Goal: Use online tool/utility: Utilize a website feature to perform a specific function

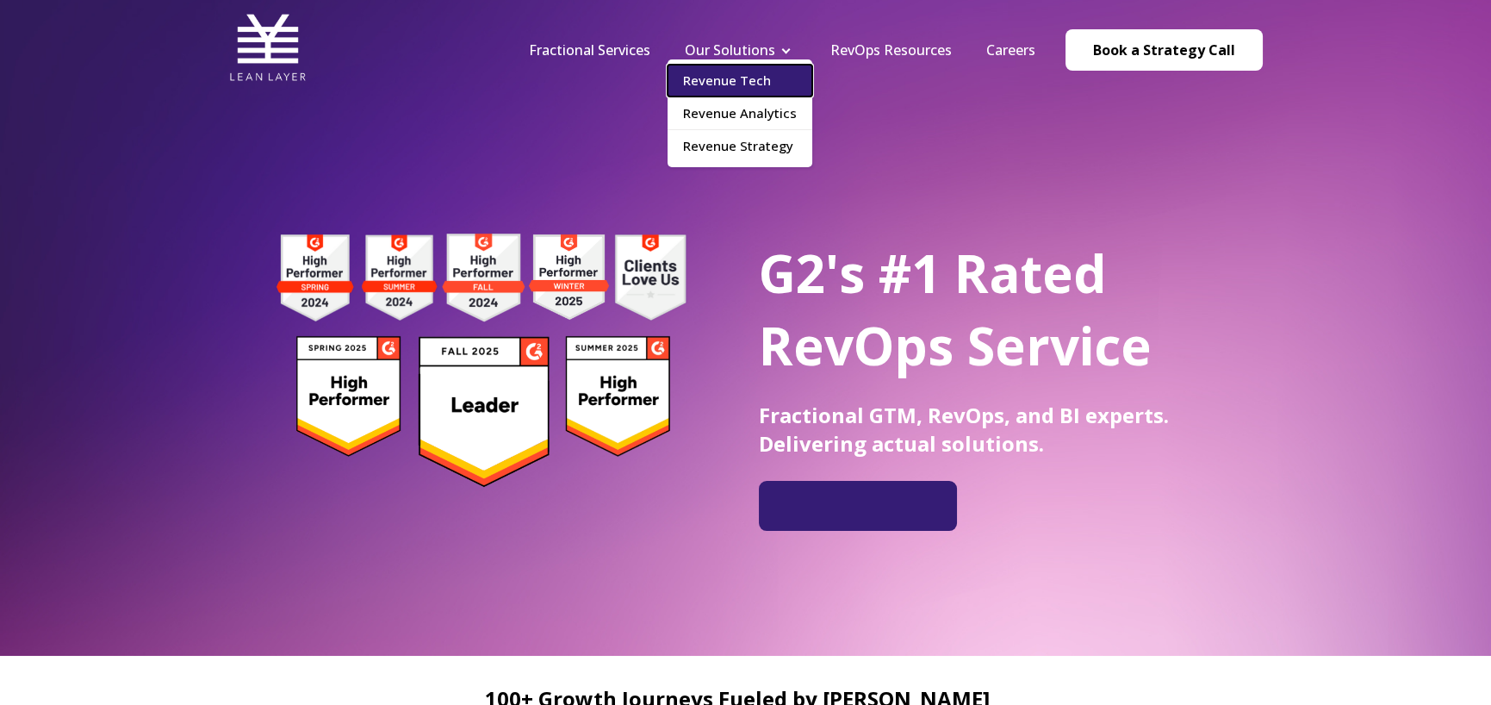
click at [728, 76] on link "Revenue Tech" at bounding box center [740, 81] width 145 height 32
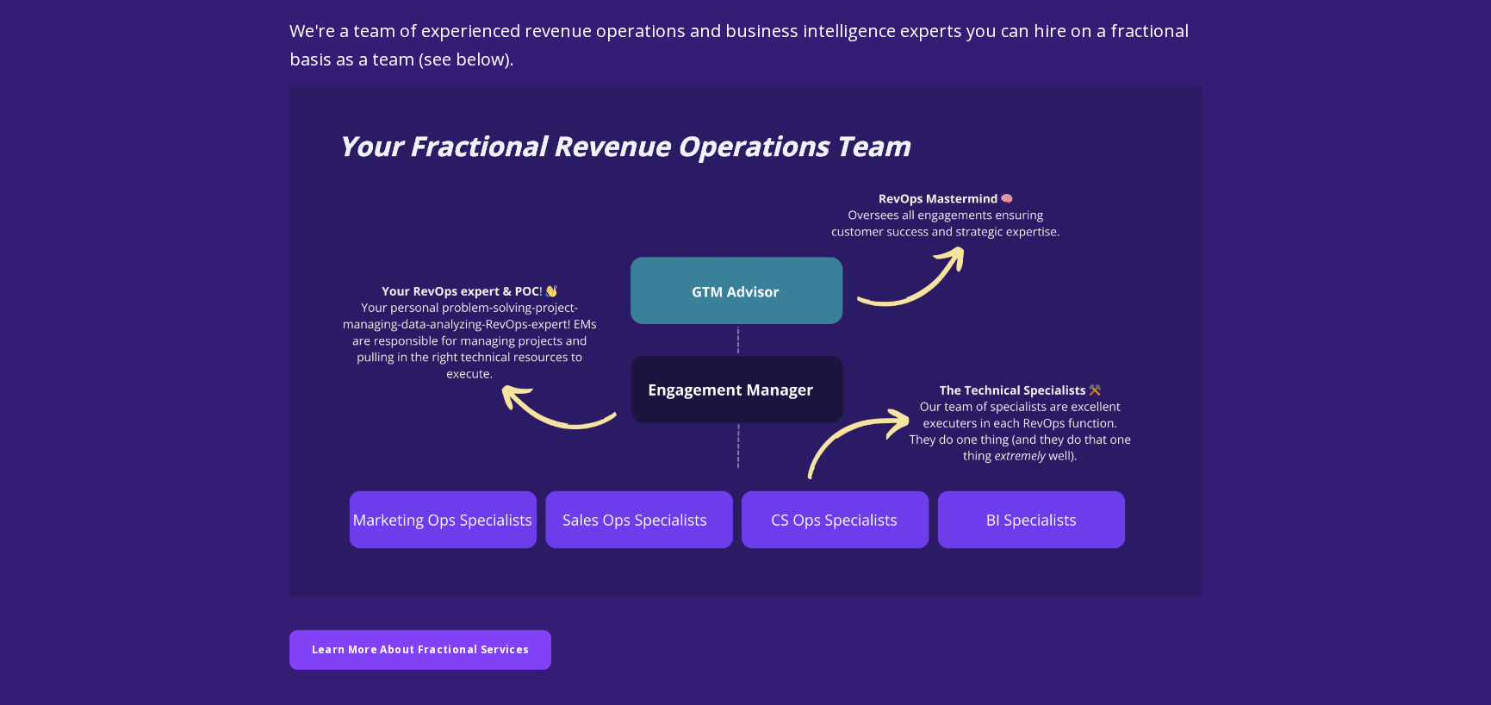
scroll to position [1292, 0]
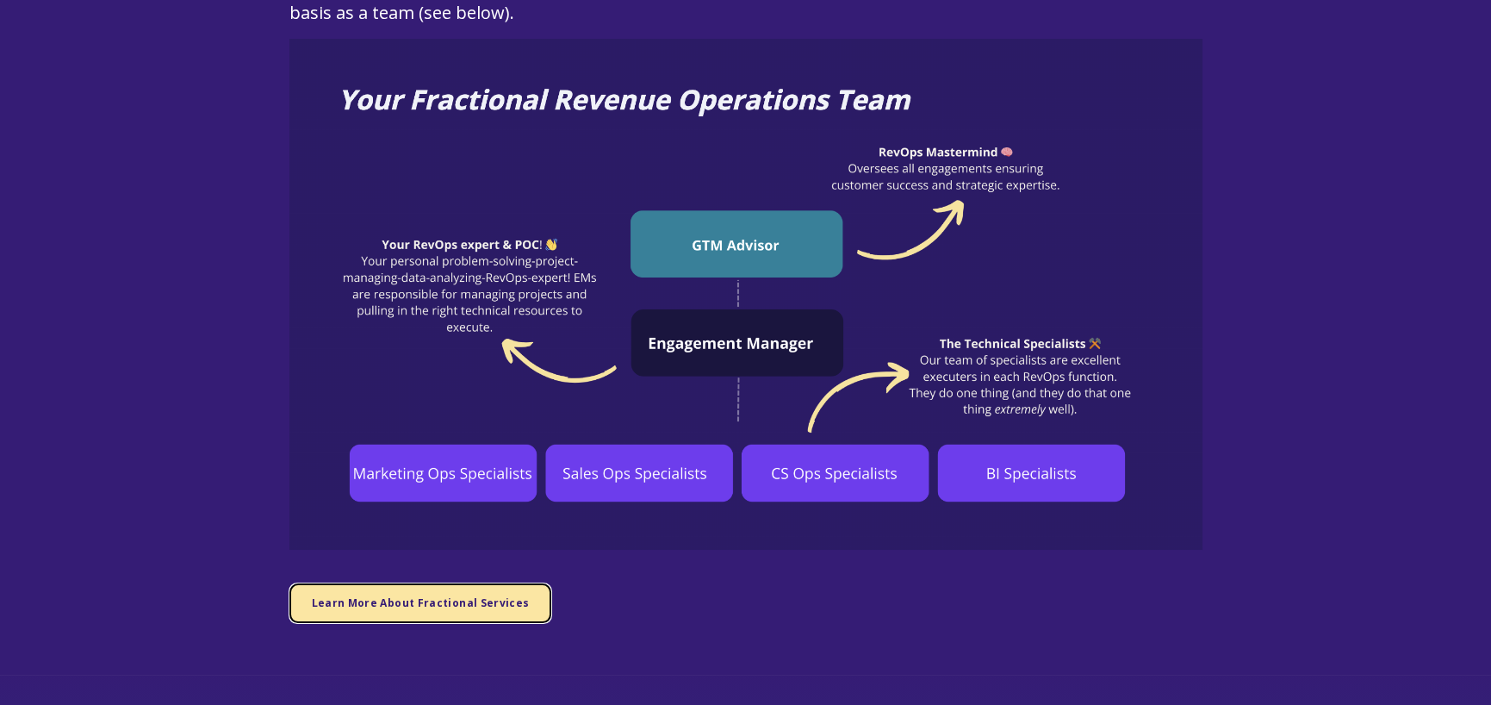
click at [393, 595] on span "Learn More About Fractional Services" at bounding box center [421, 602] width 218 height 15
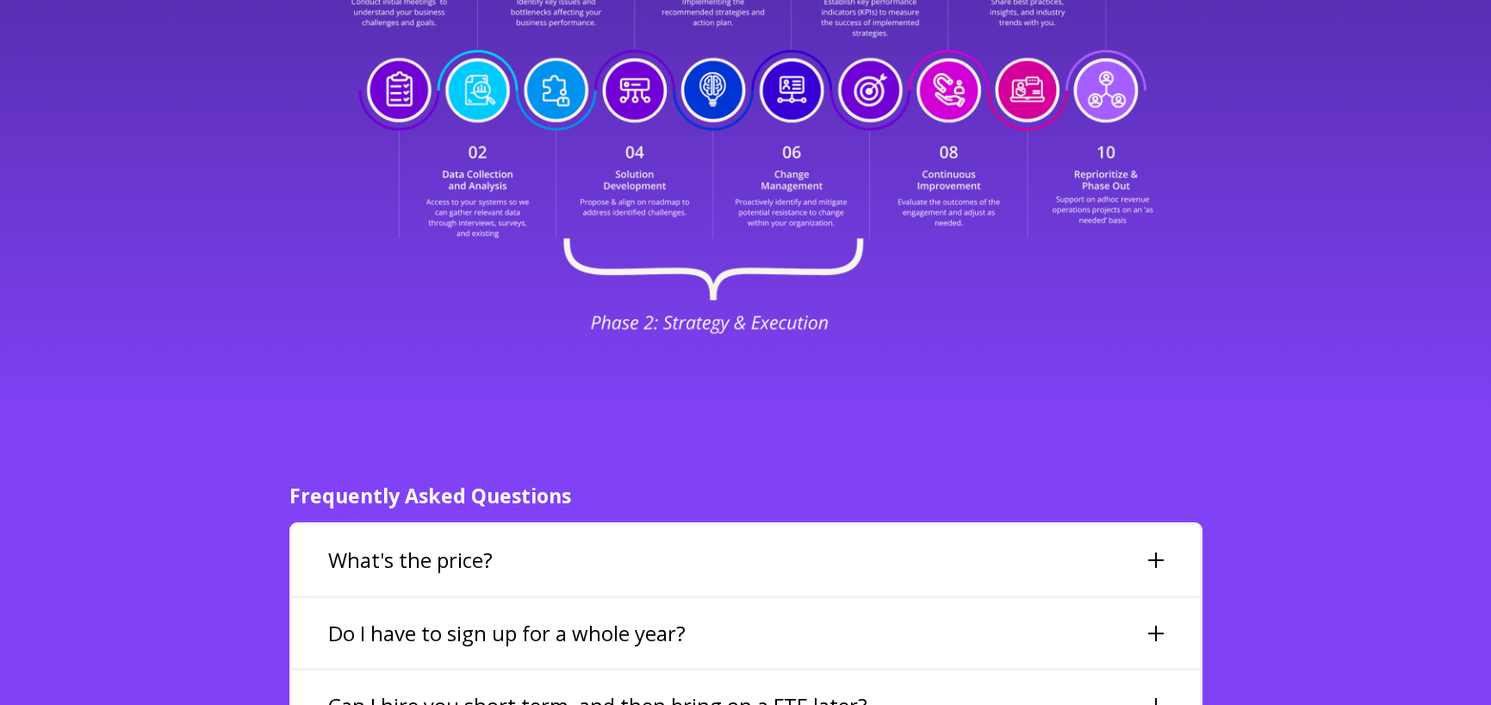
scroll to position [3704, 0]
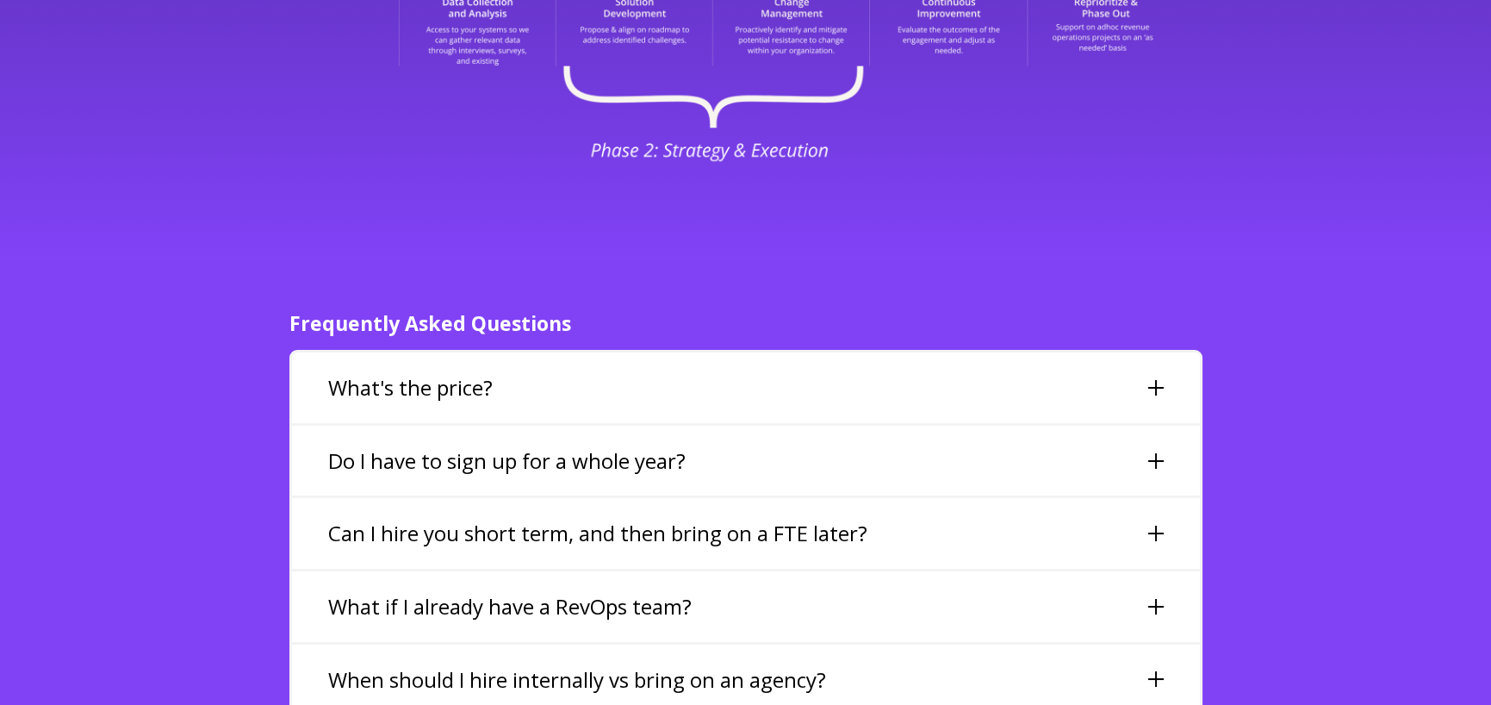
click at [1155, 380] on div at bounding box center [1156, 388] width 16 height 16
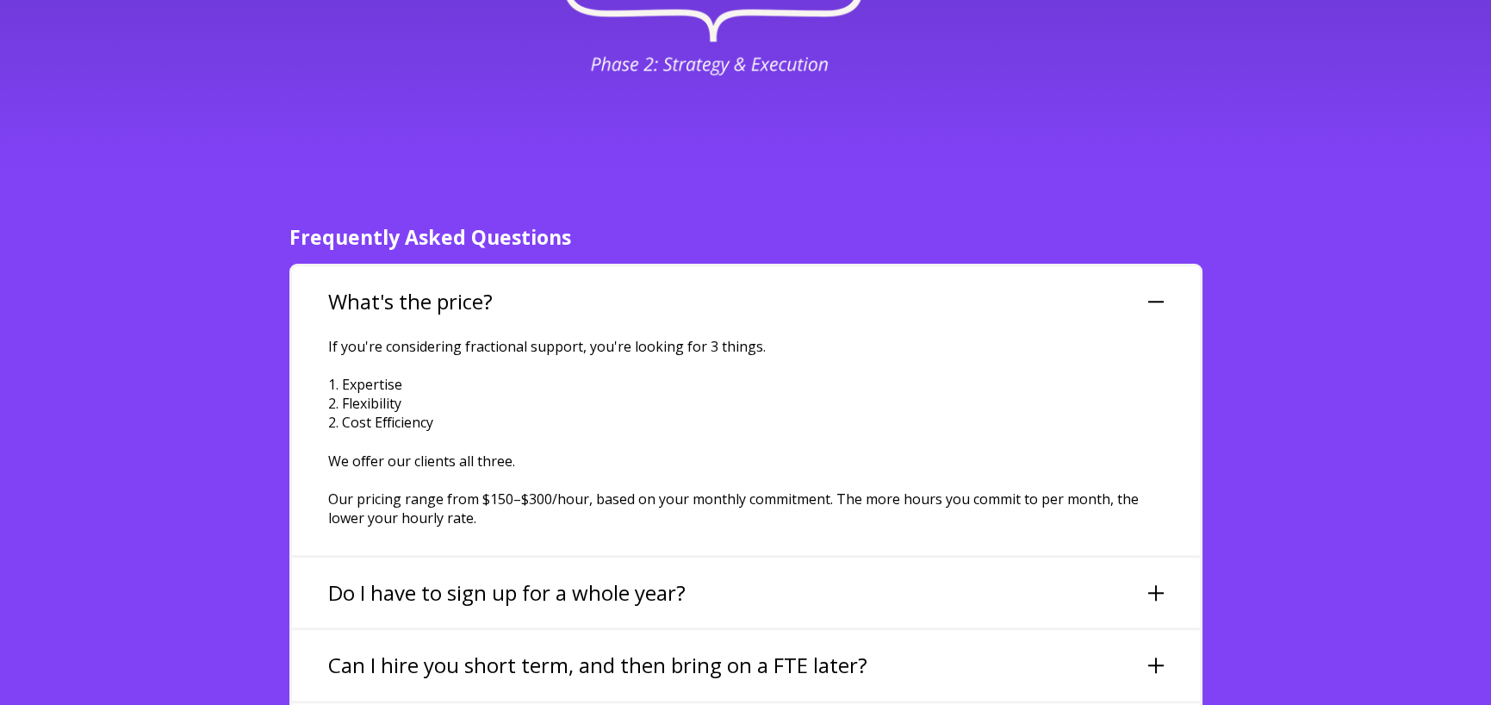
scroll to position [3876, 0]
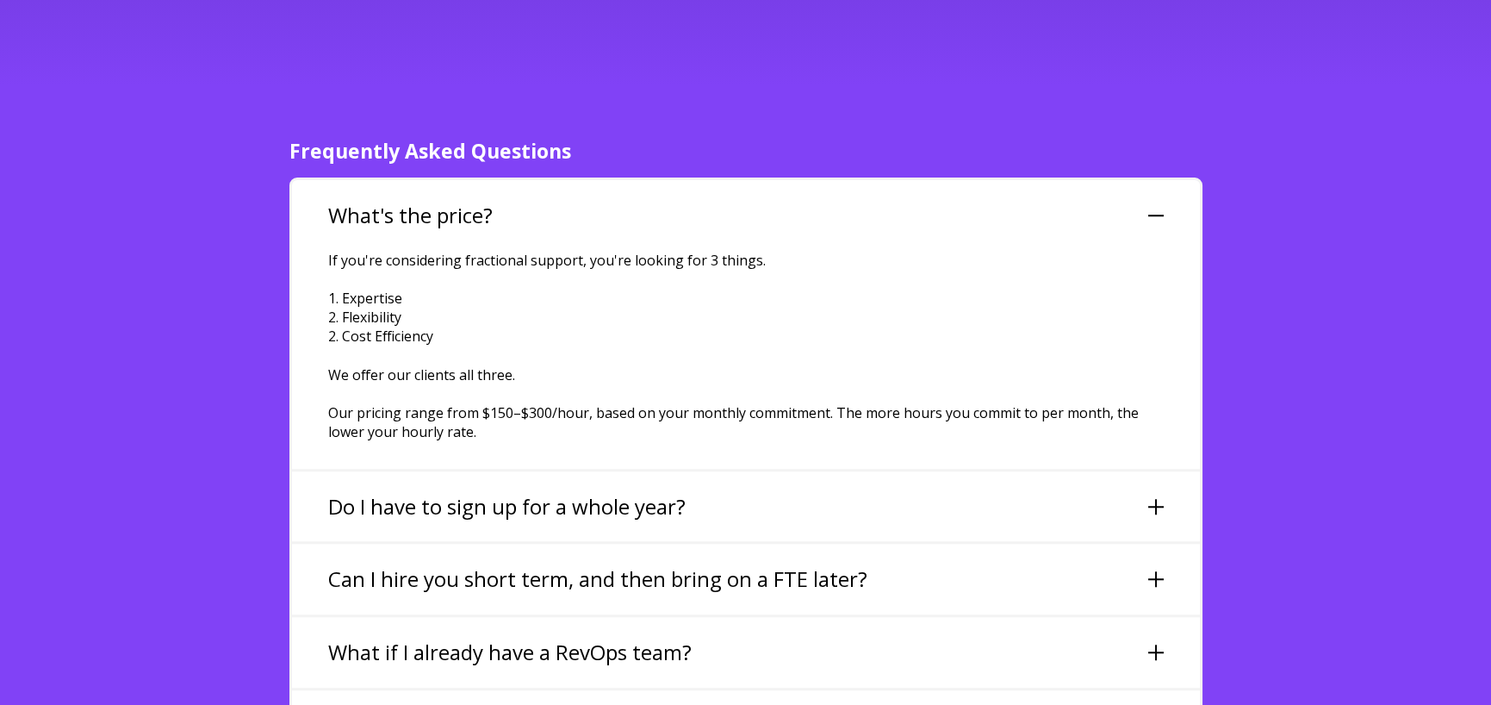
click at [1178, 471] on div "Do I have to sign up for a whole year?" at bounding box center [746, 506] width 908 height 71
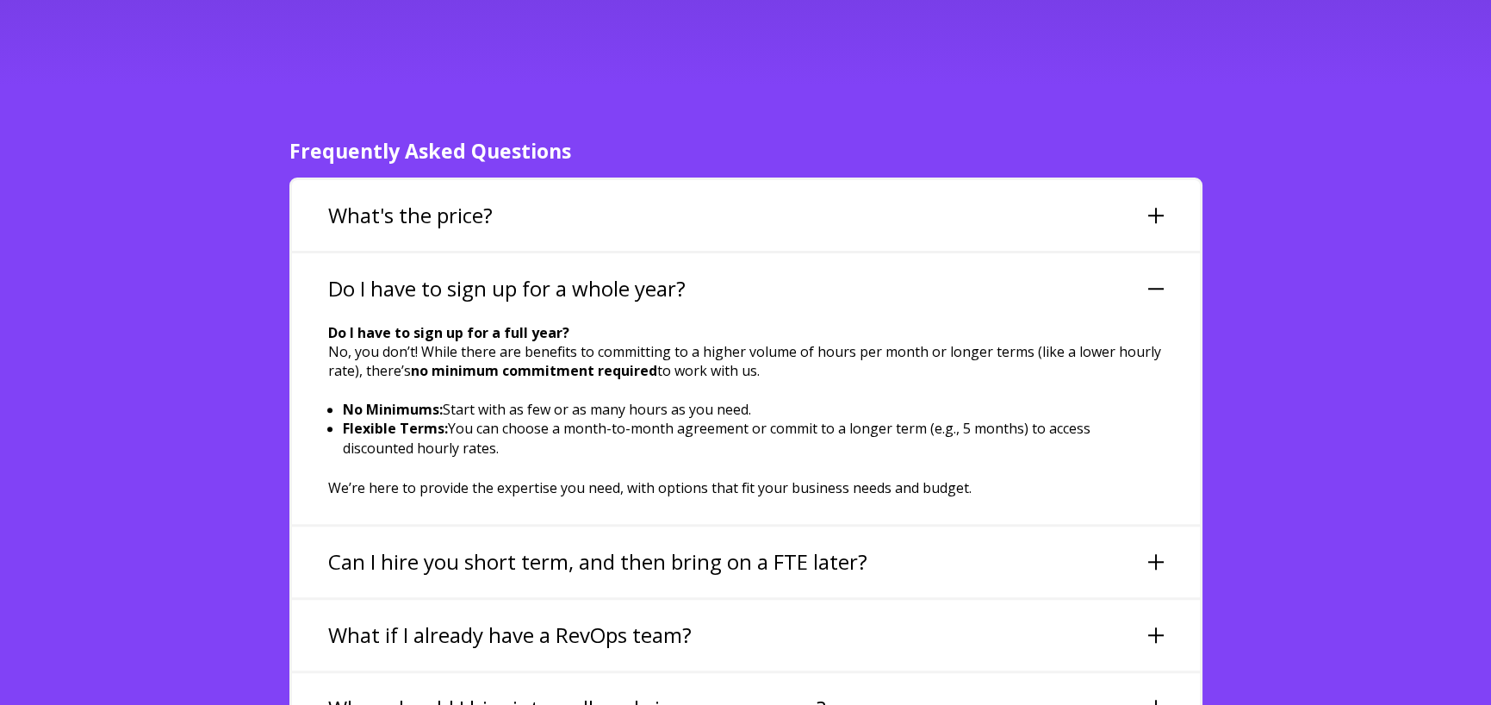
scroll to position [3963, 0]
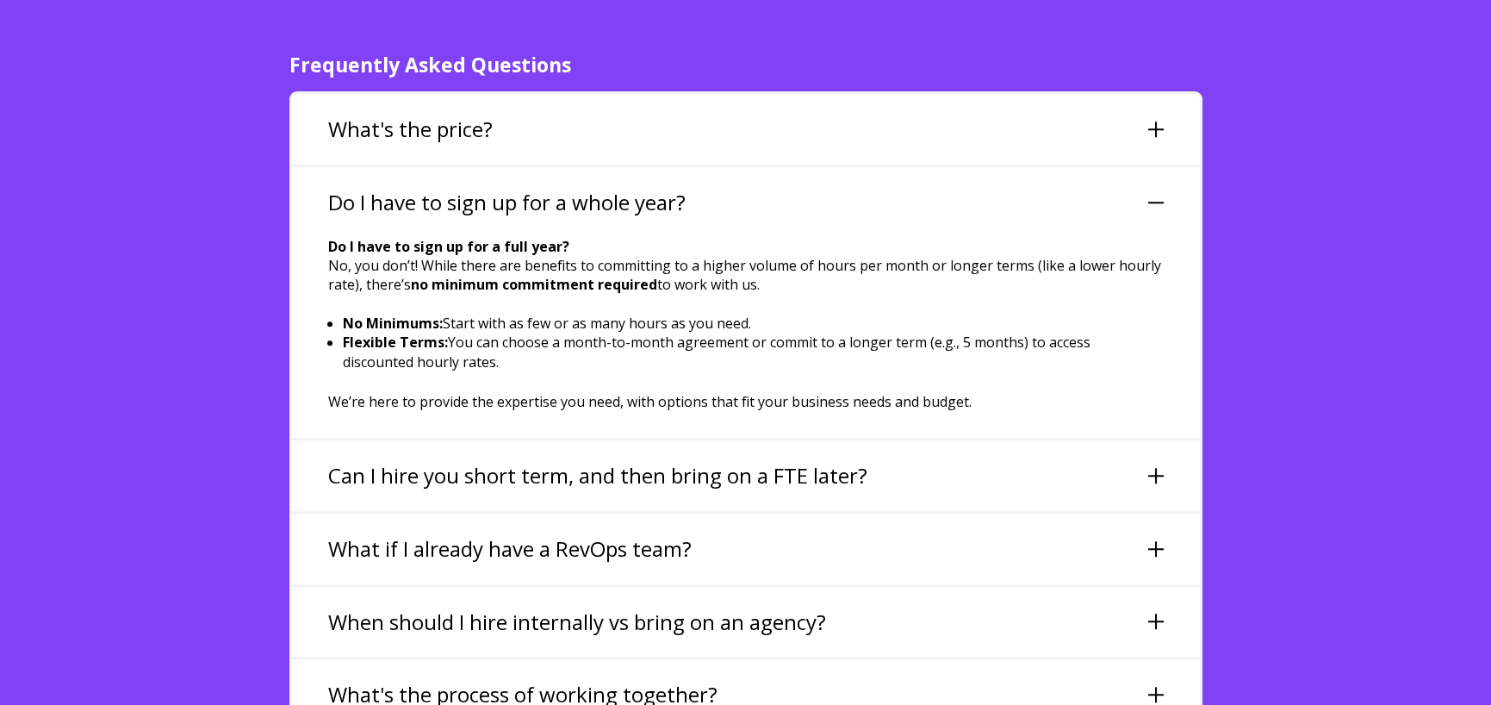
click at [907, 440] on div "Can I hire you short term, and then bring on a FTE later?" at bounding box center [746, 475] width 908 height 71
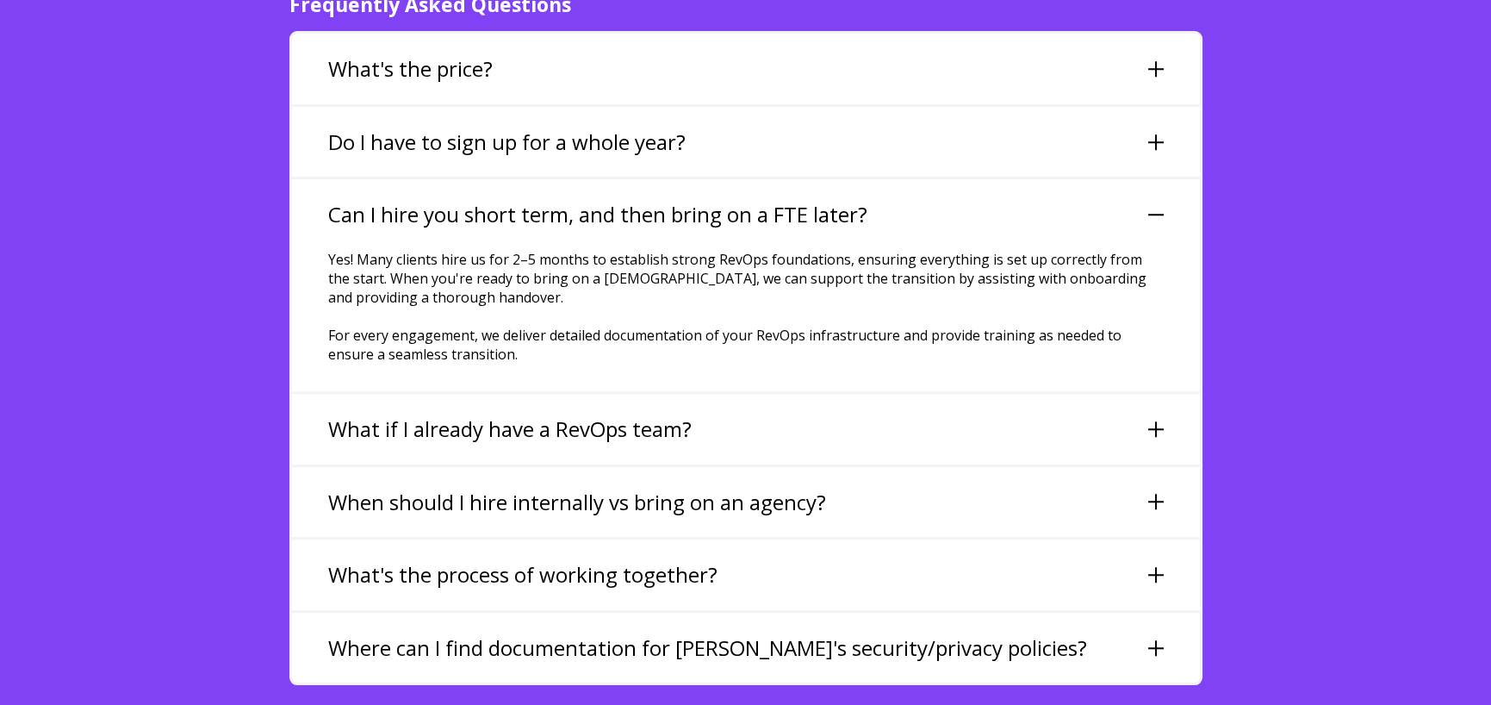
scroll to position [4049, 0]
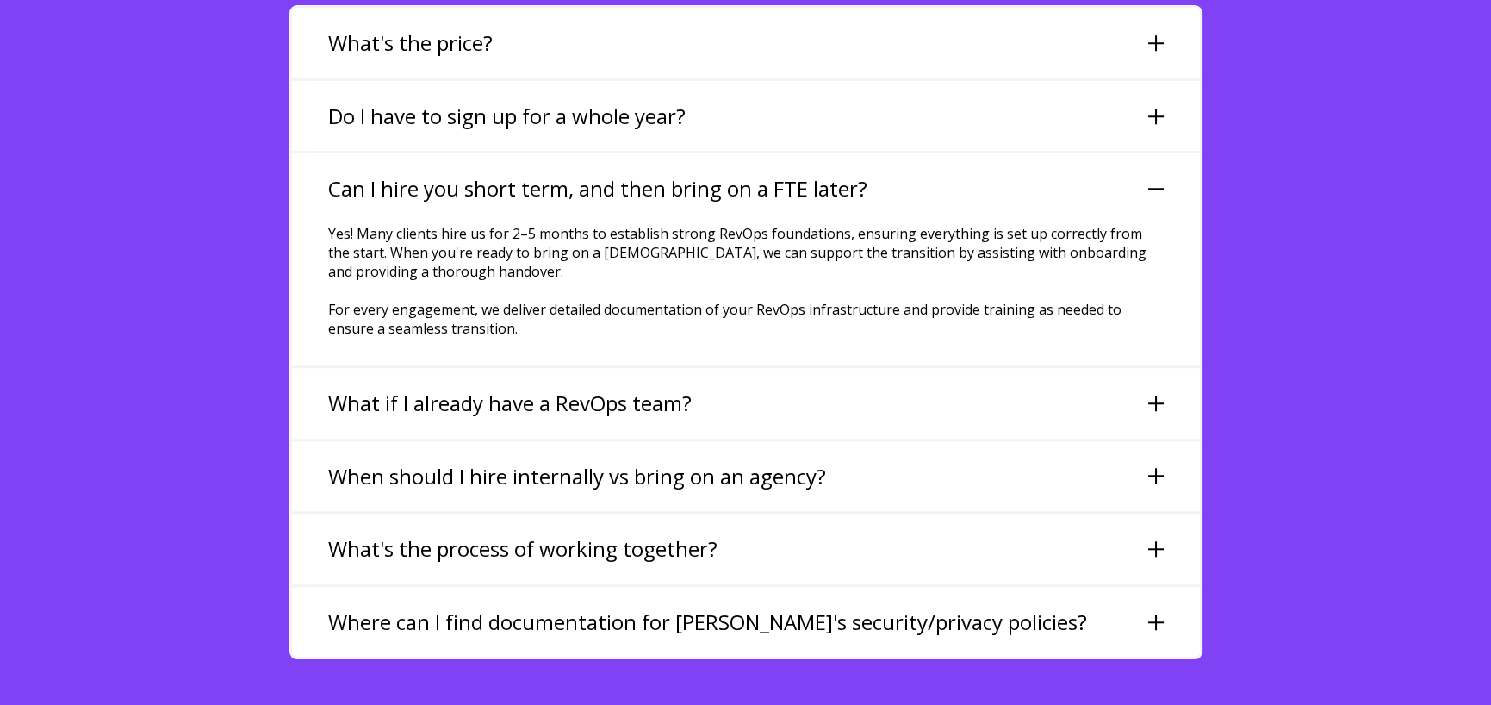
click at [745, 368] on div "What if I already have a RevOps team?" at bounding box center [746, 403] width 908 height 71
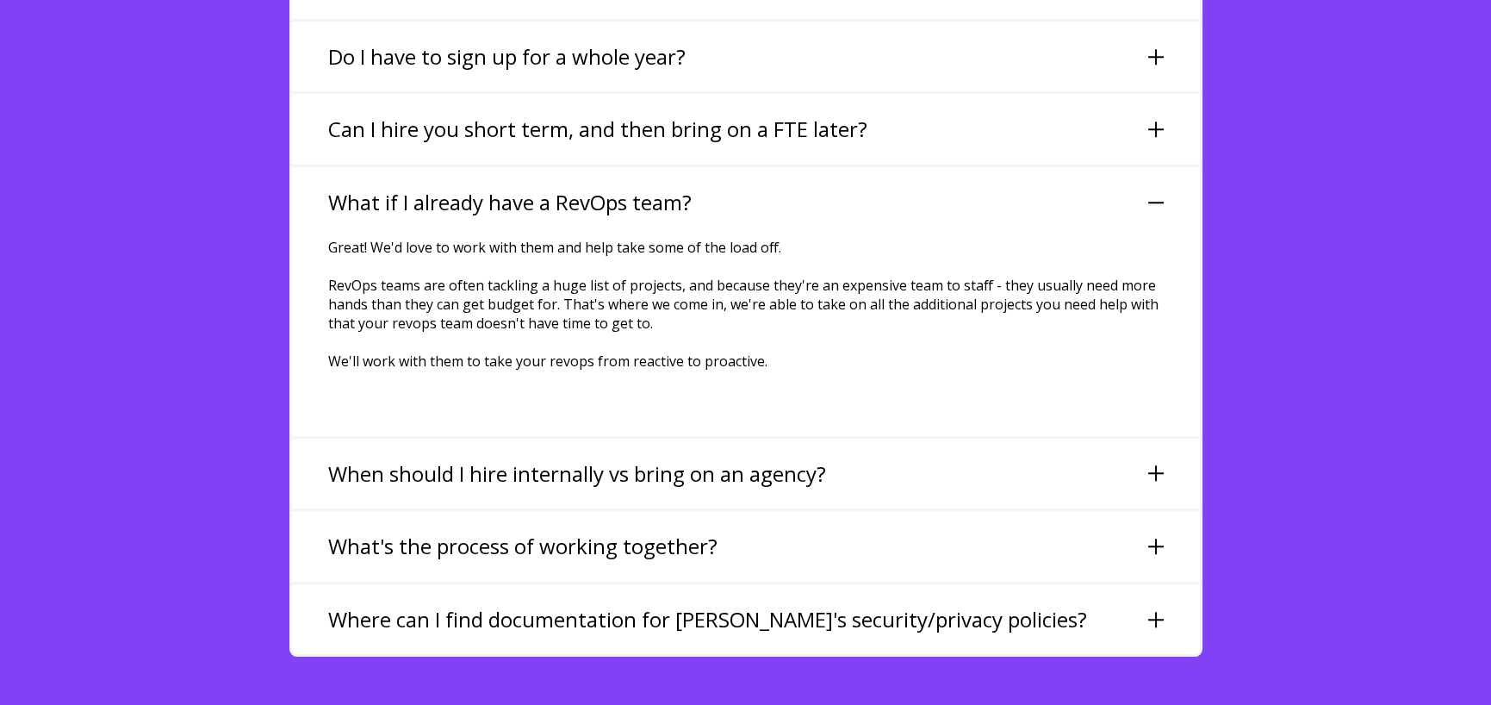
scroll to position [4135, 0]
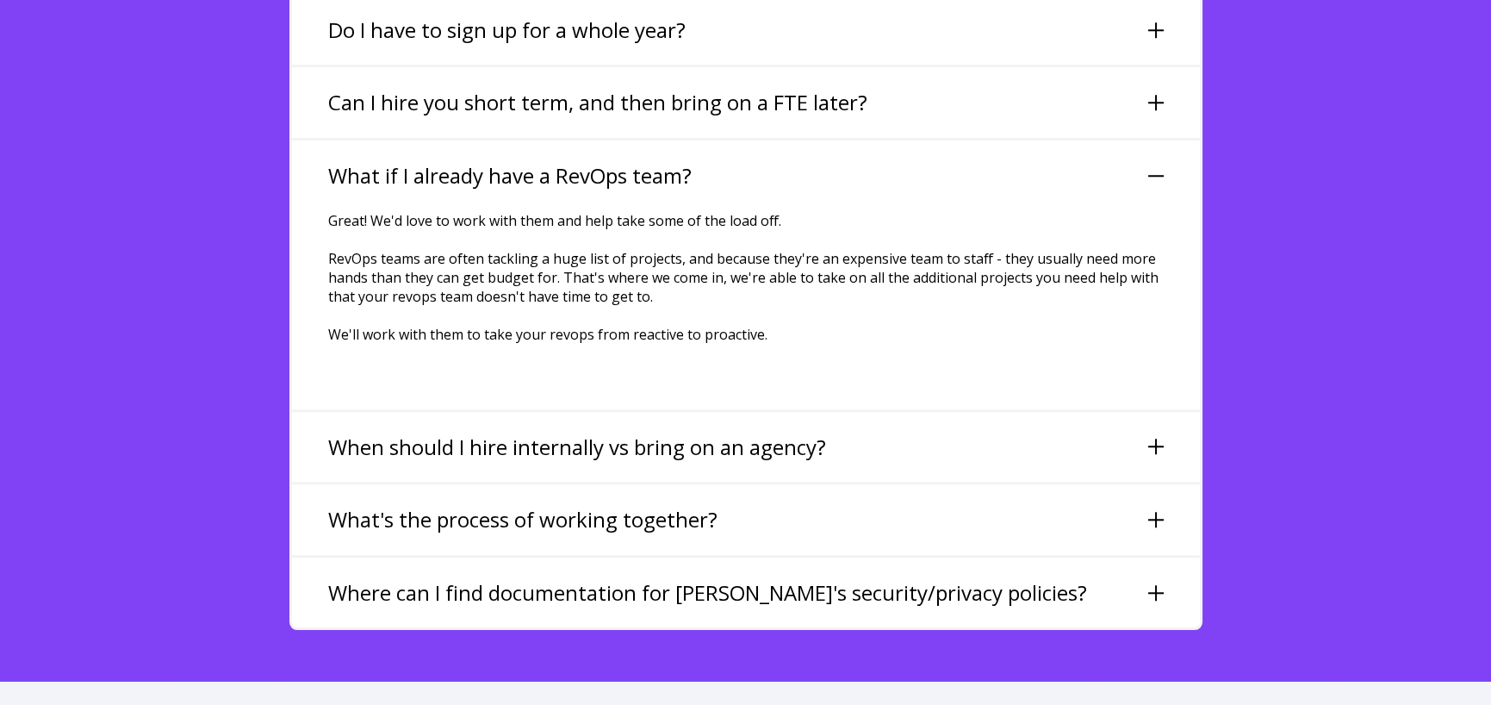
click at [869, 412] on div "When should I hire internally vs bring on an agency?" at bounding box center [746, 447] width 908 height 71
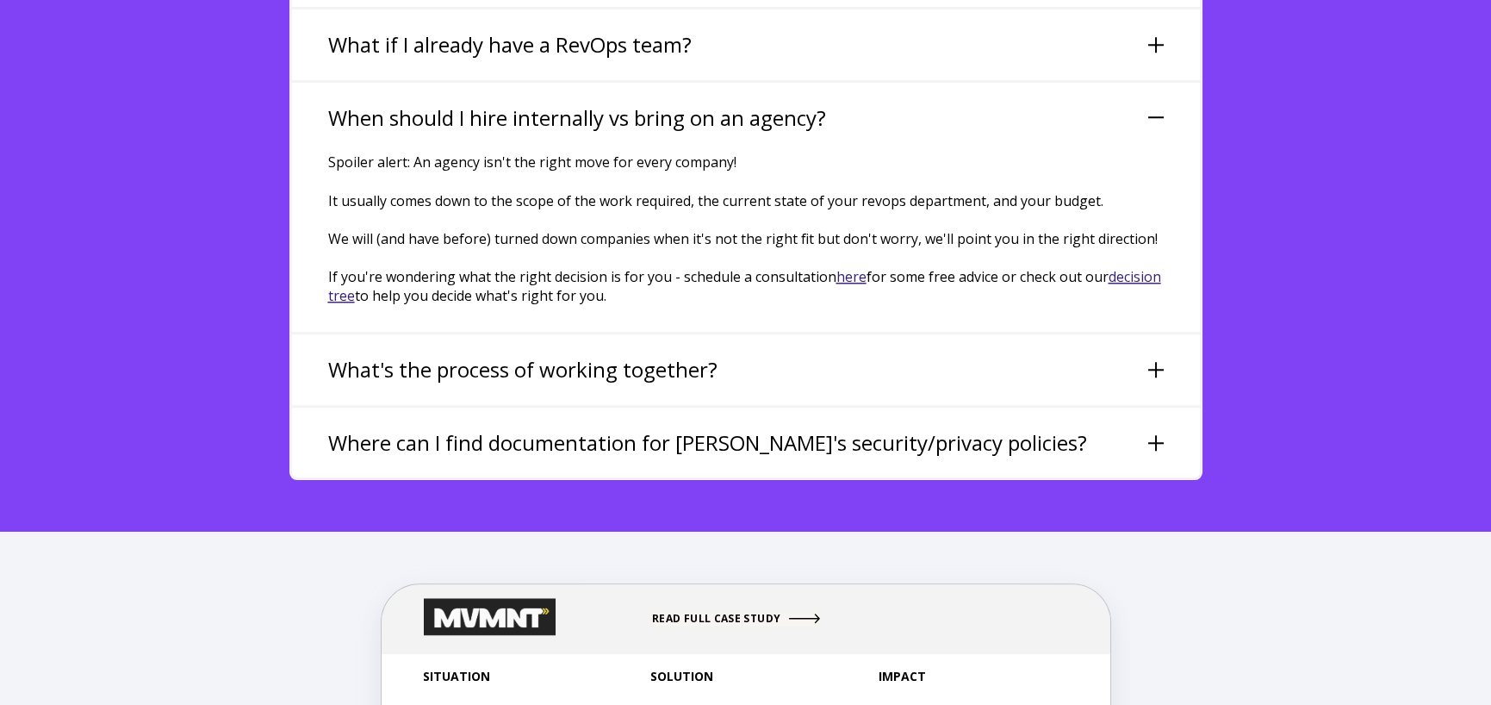
scroll to position [4307, 0]
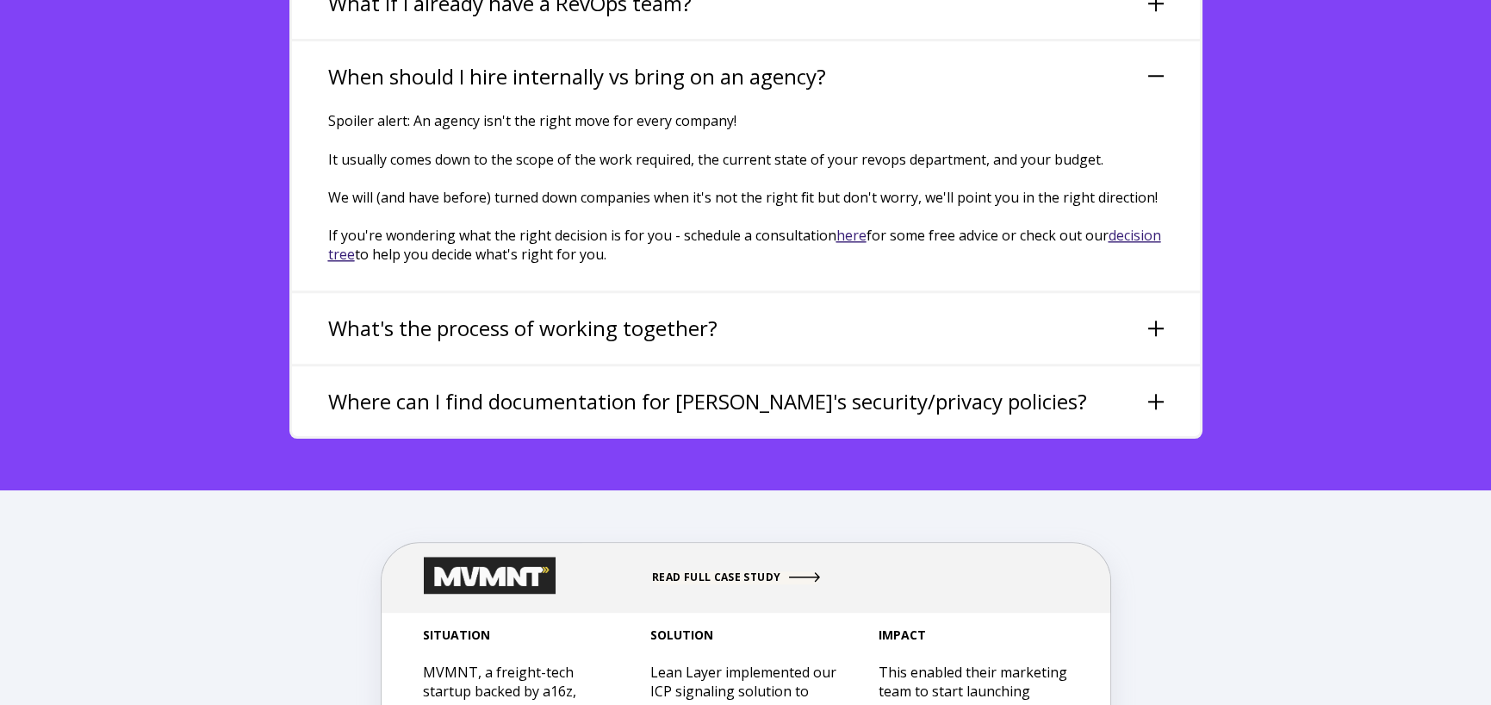
click at [743, 293] on div "What's the process of working together?" at bounding box center [746, 328] width 908 height 71
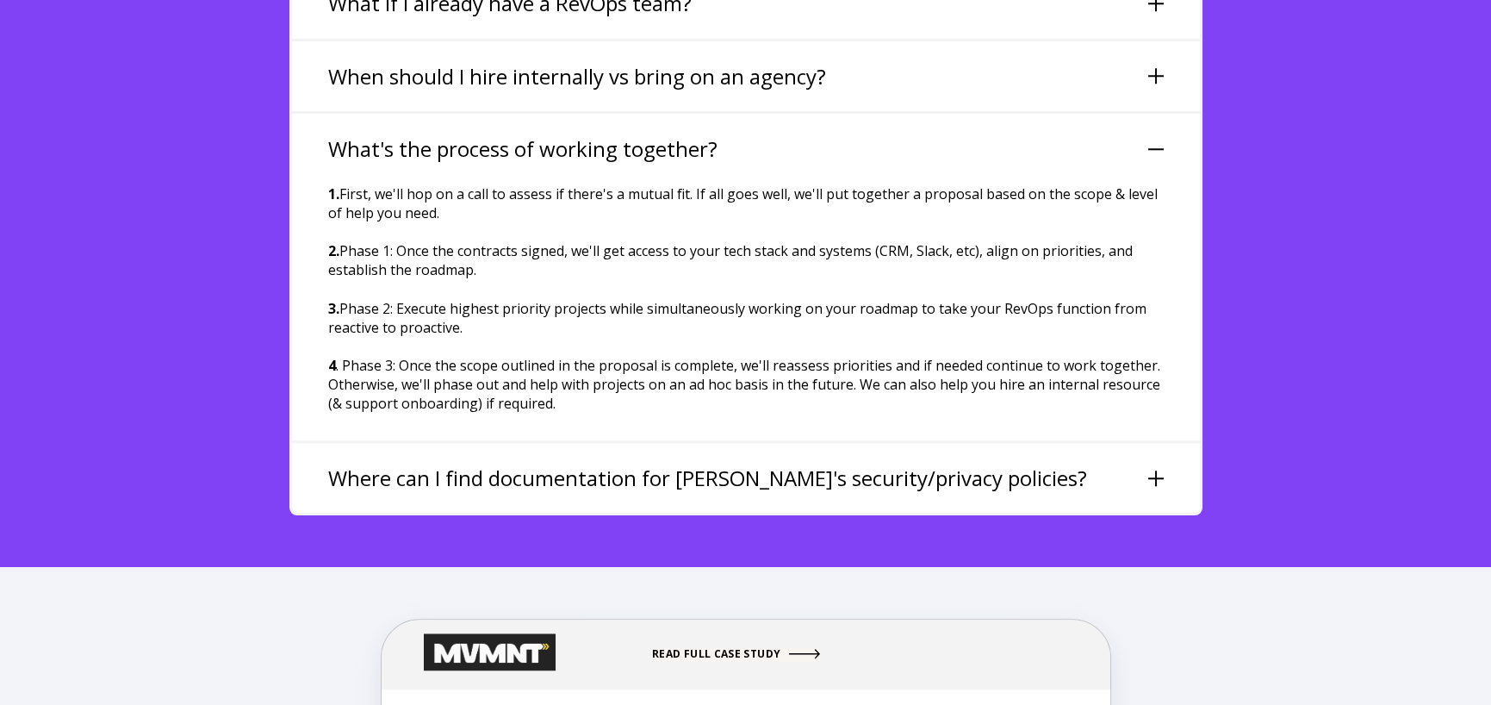
click at [1065, 443] on div "Where can I find documentation for Lean Layer's security/privacy policies?" at bounding box center [746, 478] width 908 height 71
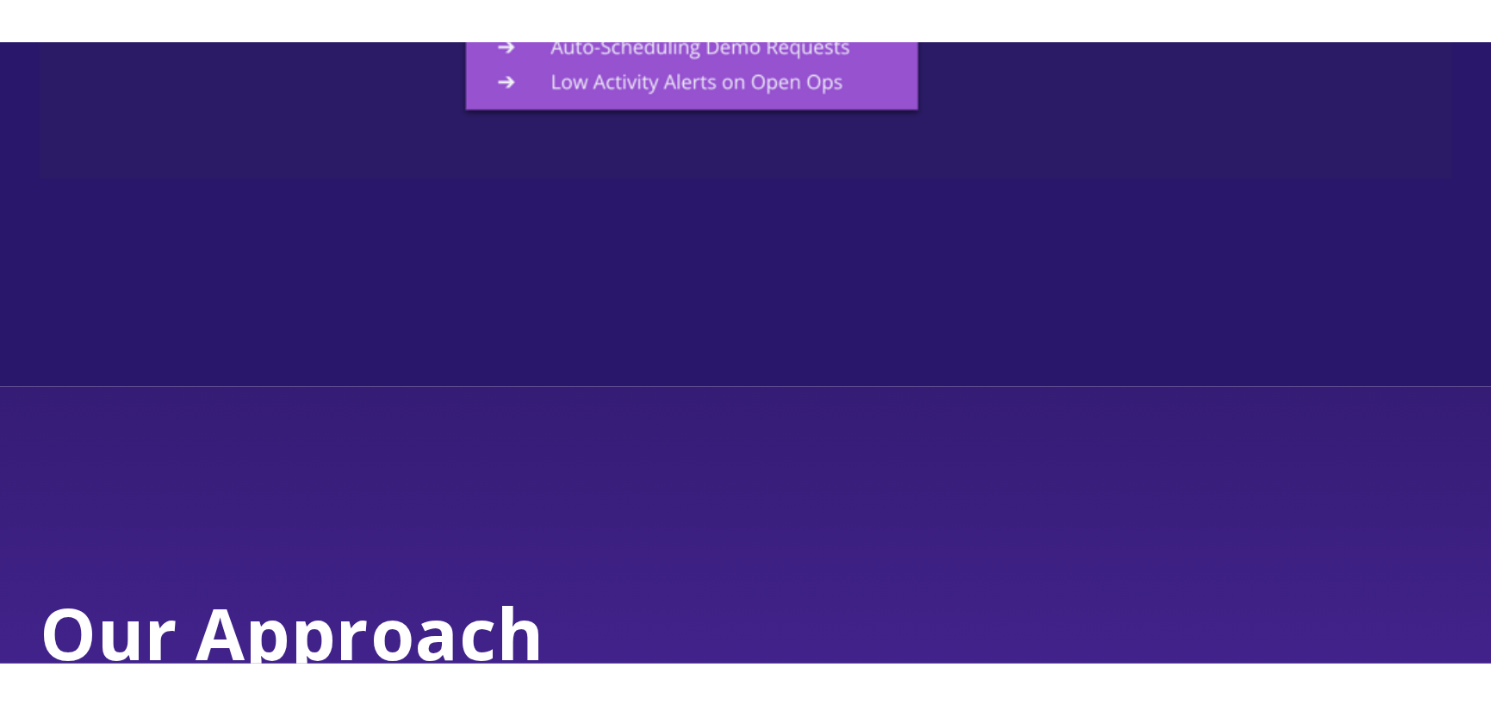
scroll to position [3187, 0]
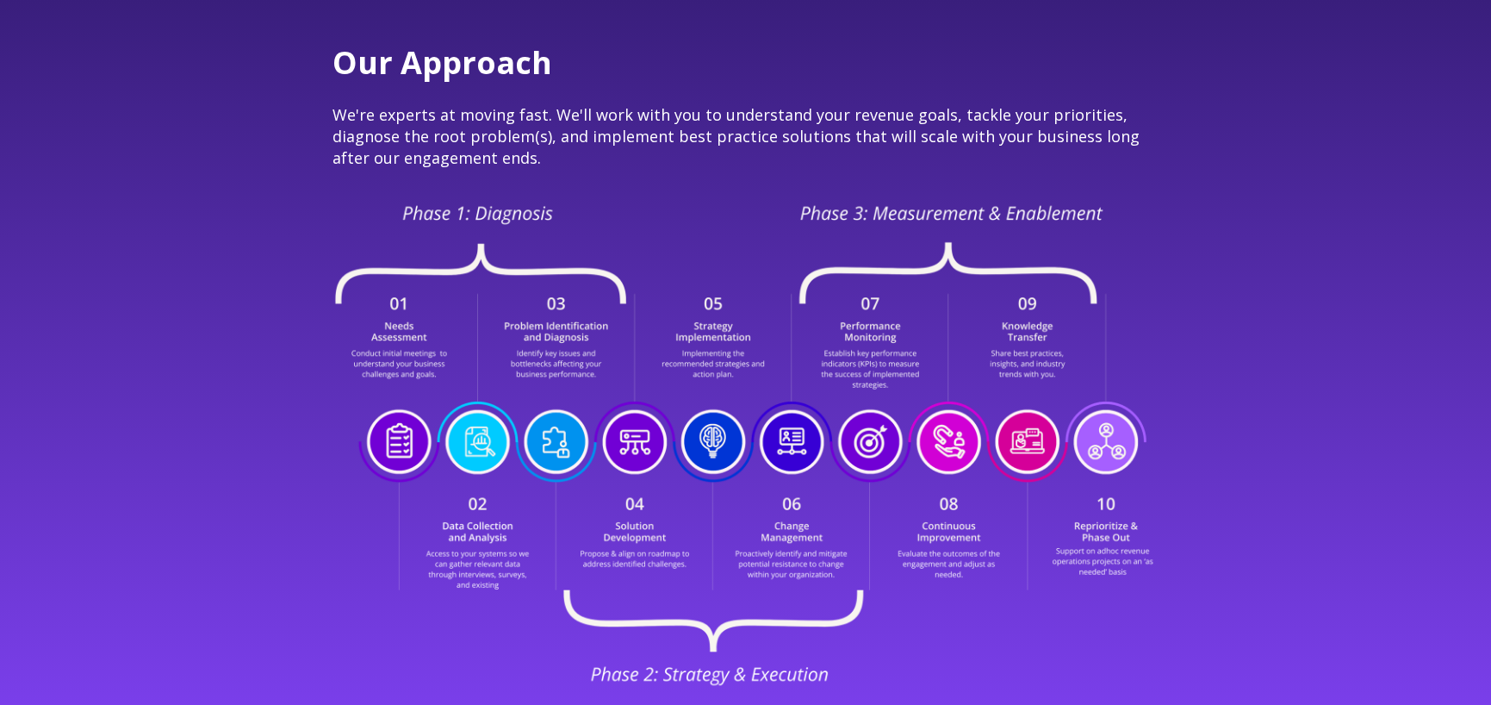
scroll to position [3187, 0]
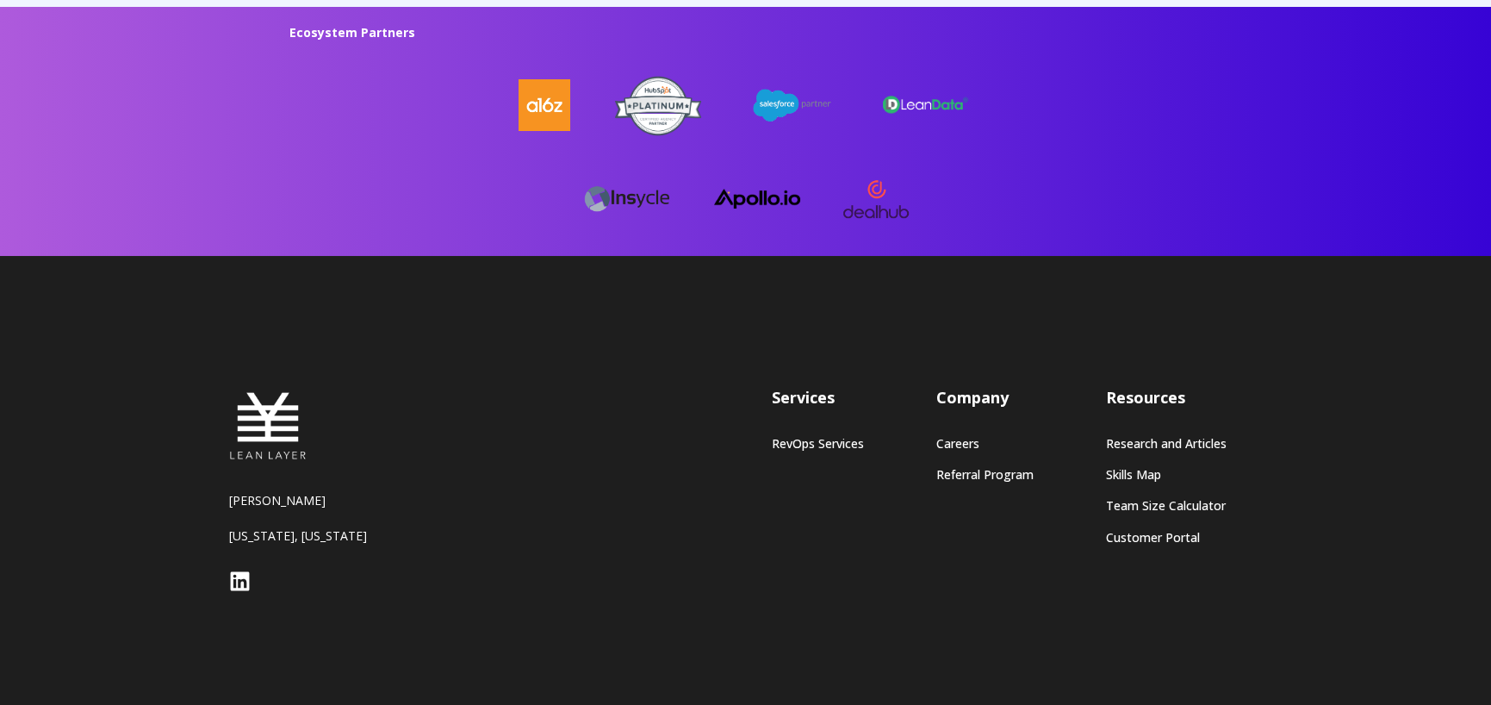
scroll to position [4687, 0]
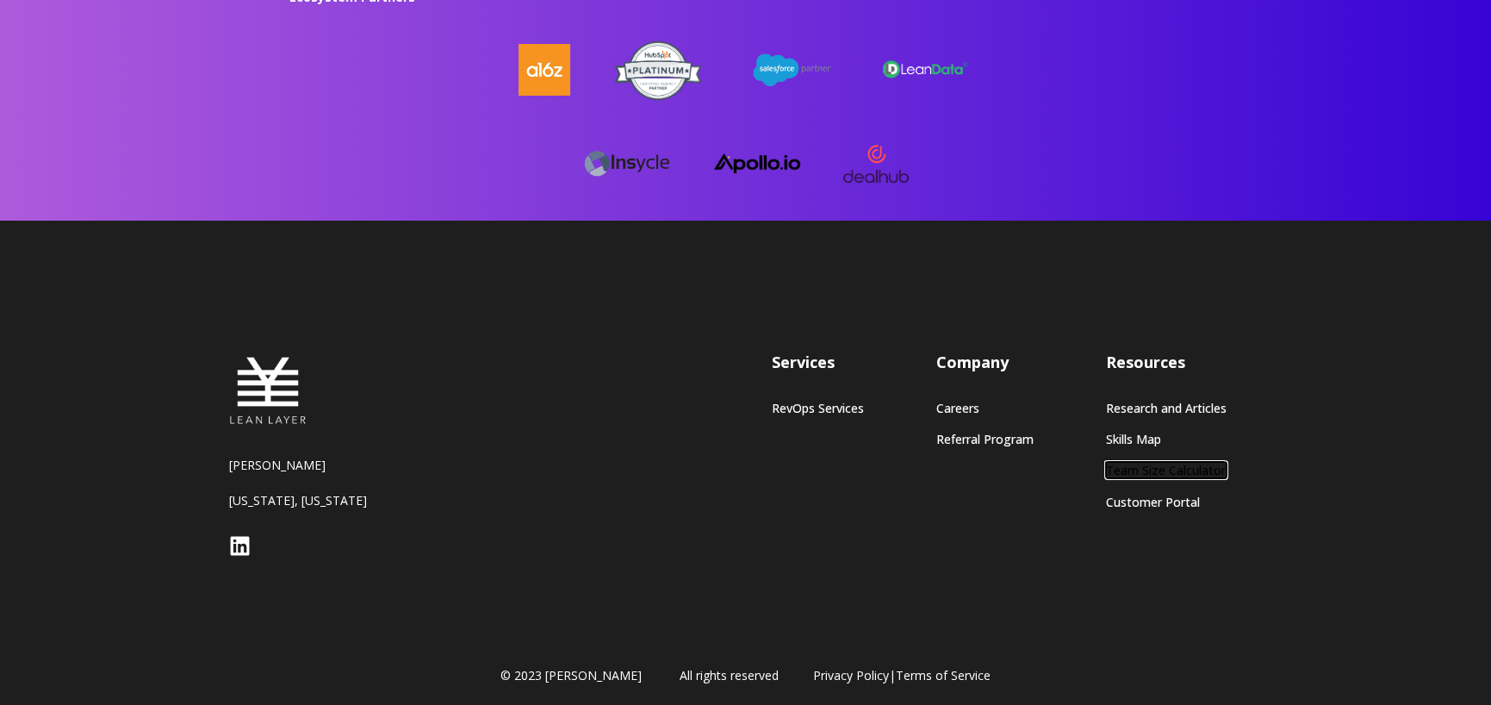
click at [1158, 467] on link "Team Size Calculator" at bounding box center [1166, 470] width 121 height 15
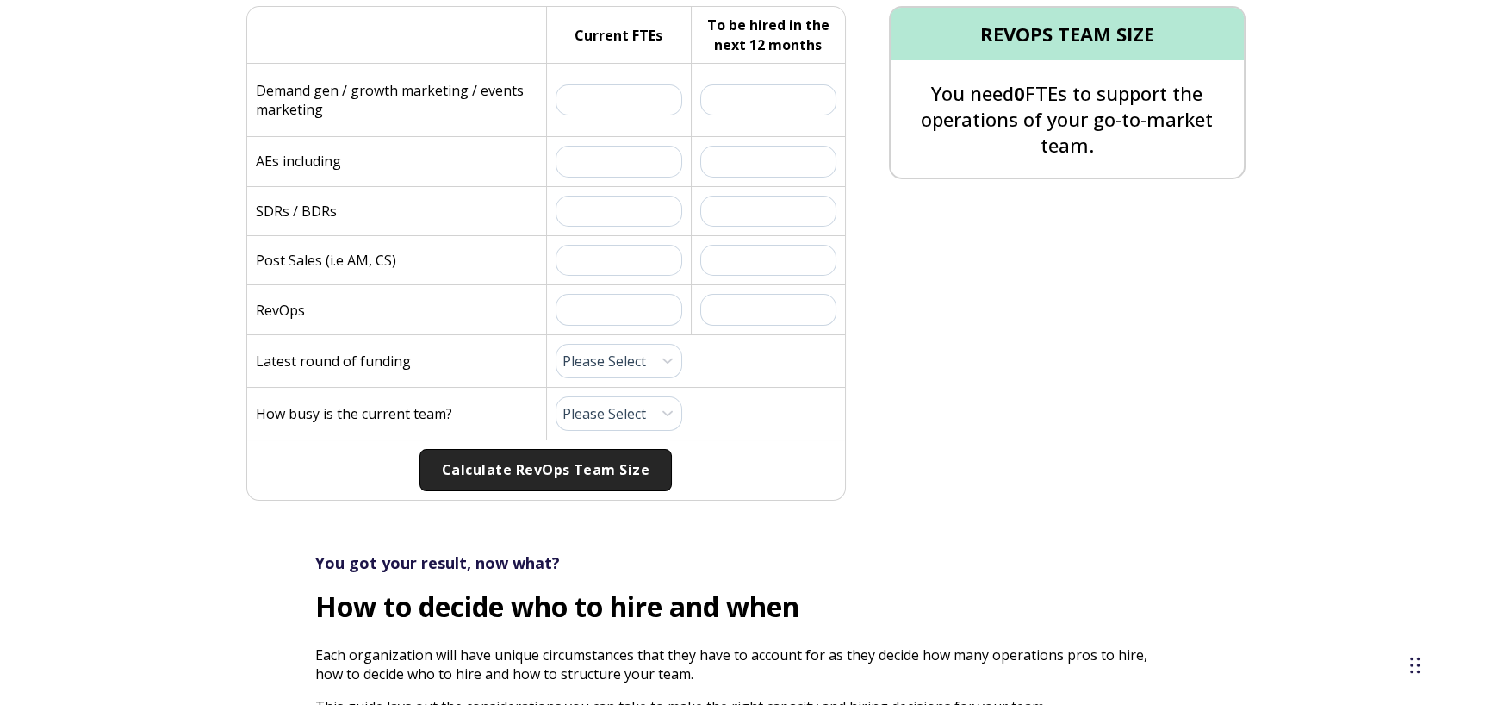
scroll to position [517, 0]
click at [636, 206] on input "text" at bounding box center [619, 210] width 127 height 31
drag, startPoint x: 620, startPoint y: 204, endPoint x: 612, endPoint y: 205, distance: 8.7
click at [612, 205] on input "2" at bounding box center [619, 210] width 127 height 31
type input "3"
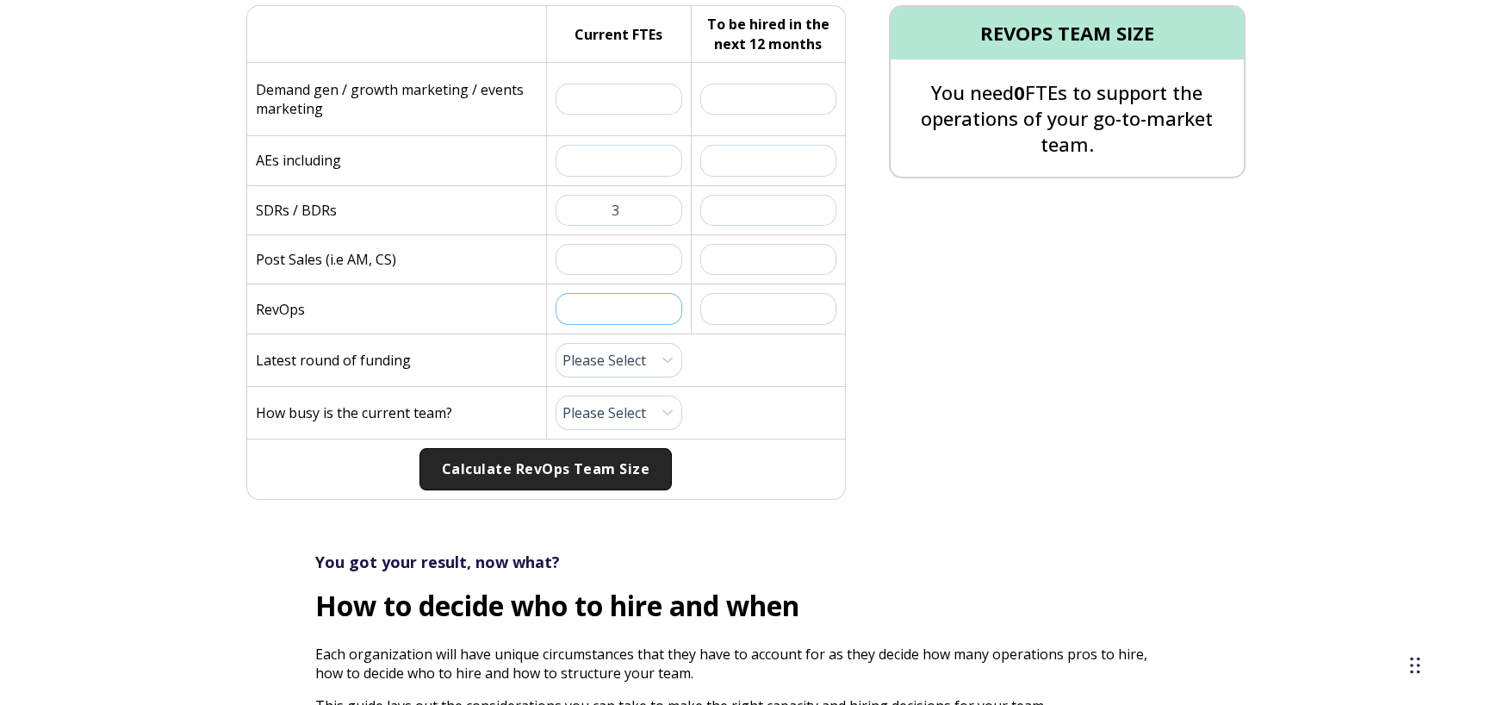
click at [602, 309] on input "text" at bounding box center [619, 308] width 127 height 31
type input "1"
click at [617, 257] on input "text" at bounding box center [619, 259] width 127 height 31
type input "5"
click at [619, 95] on input "text" at bounding box center [619, 99] width 127 height 31
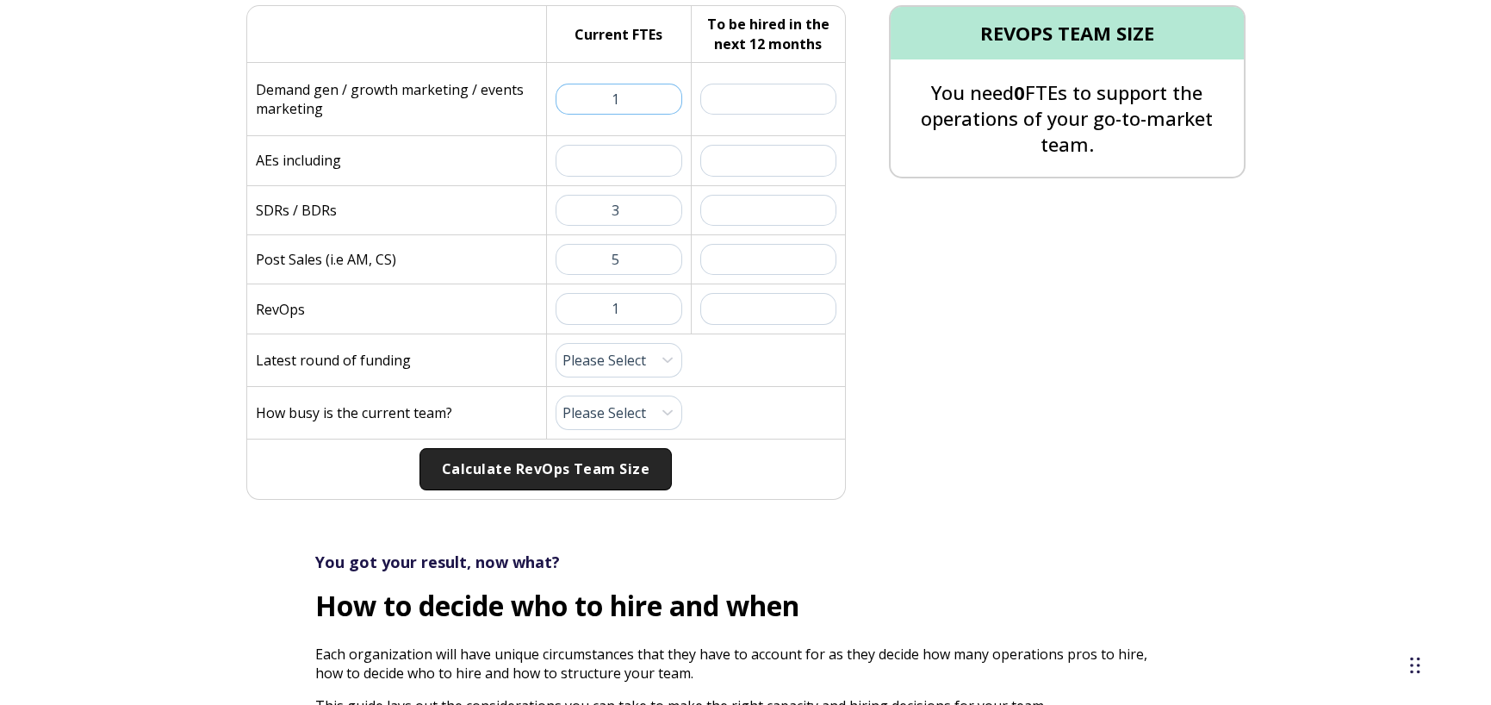
click at [620, 97] on input "1" at bounding box center [619, 99] width 127 height 31
type input "2"
click at [641, 363] on select "Please Select Pre-Seed Seed Series A Series B Series C Late Stage" at bounding box center [619, 360] width 127 height 34
select select "series-b"
click at [556, 343] on select "Please Select Pre-Seed Seed Series A Series B Series C Late Stage" at bounding box center [619, 360] width 127 height 34
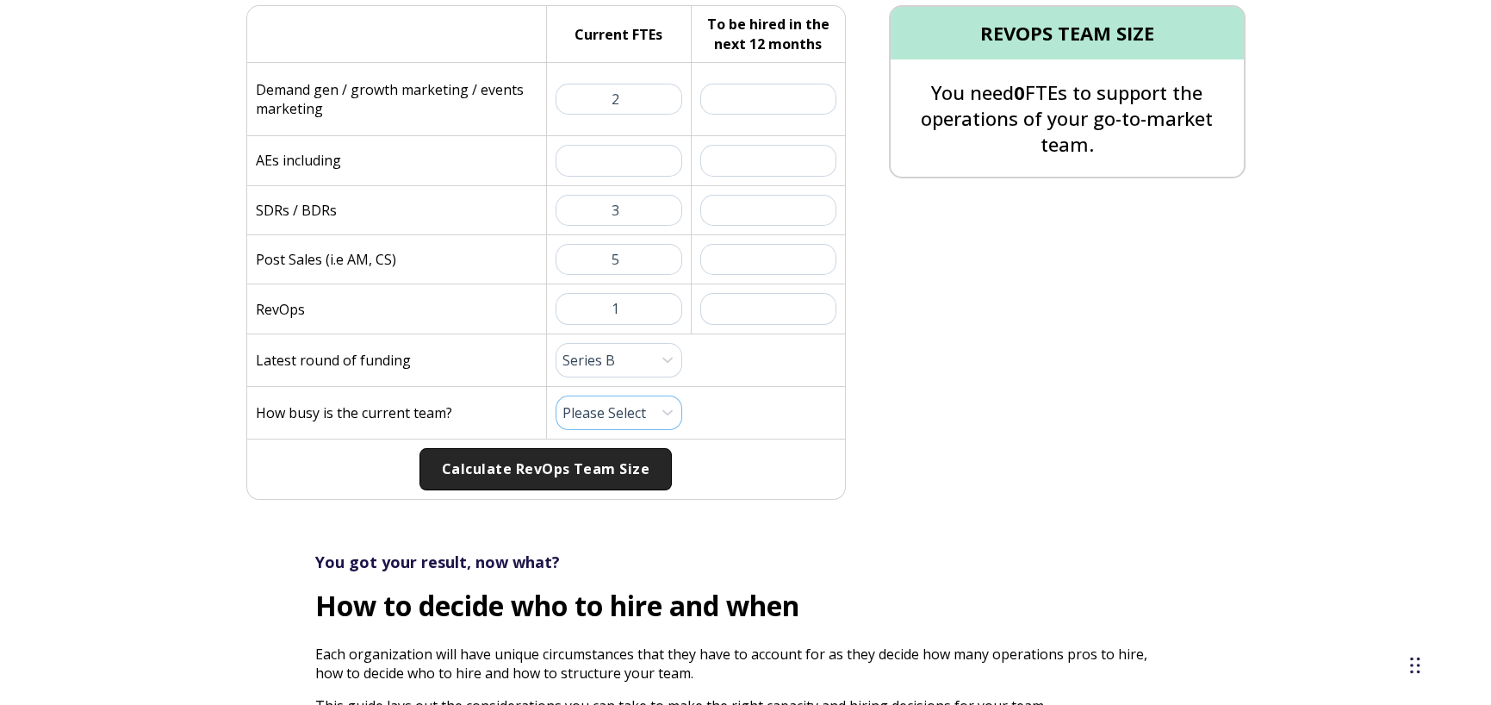
click at [612, 413] on select "Please Select 1 (Plenty of Bandwidth) 2 3 4 5 6 7 8 9 10 (Totally Underwater)" at bounding box center [619, 412] width 127 height 34
select select "10"
click at [556, 395] on select "Please Select 1 (Plenty of Bandwidth) 2 3 4 5 6 7 8 9 10 (Totally Underwater)" at bounding box center [619, 412] width 127 height 34
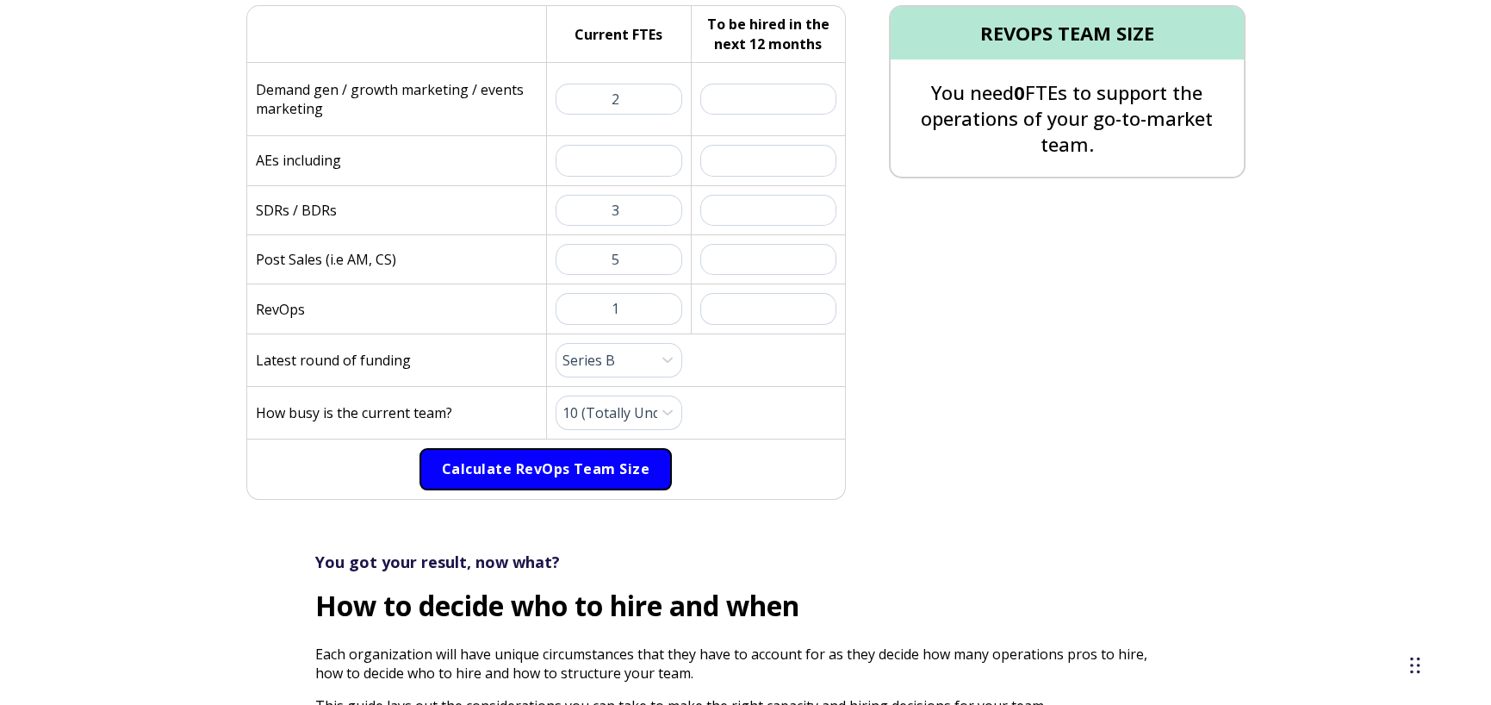
click at [520, 466] on button "Calculate RevOps Team Size" at bounding box center [546, 469] width 252 height 43
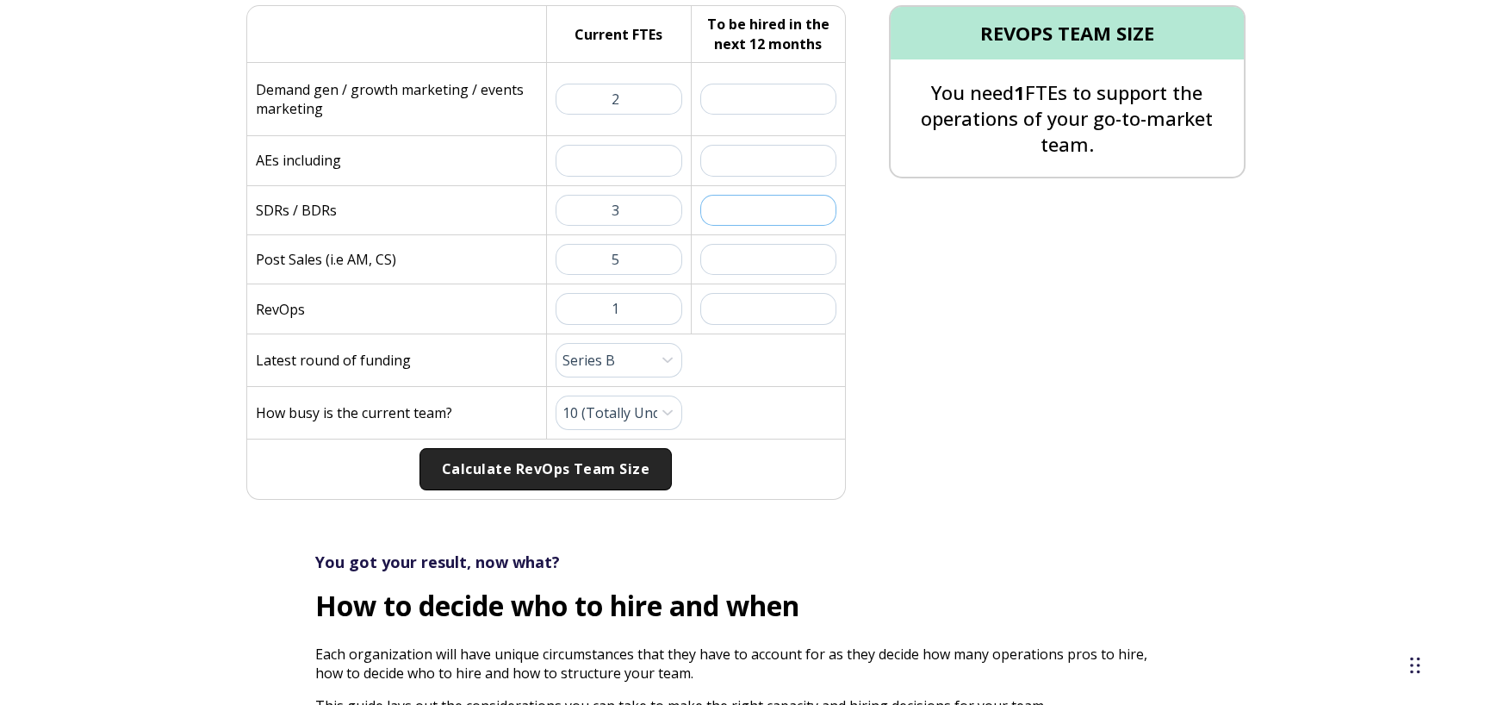
click at [772, 208] on input "text" at bounding box center [768, 210] width 136 height 31
type input "2"
click at [768, 254] on input "text" at bounding box center [768, 259] width 136 height 31
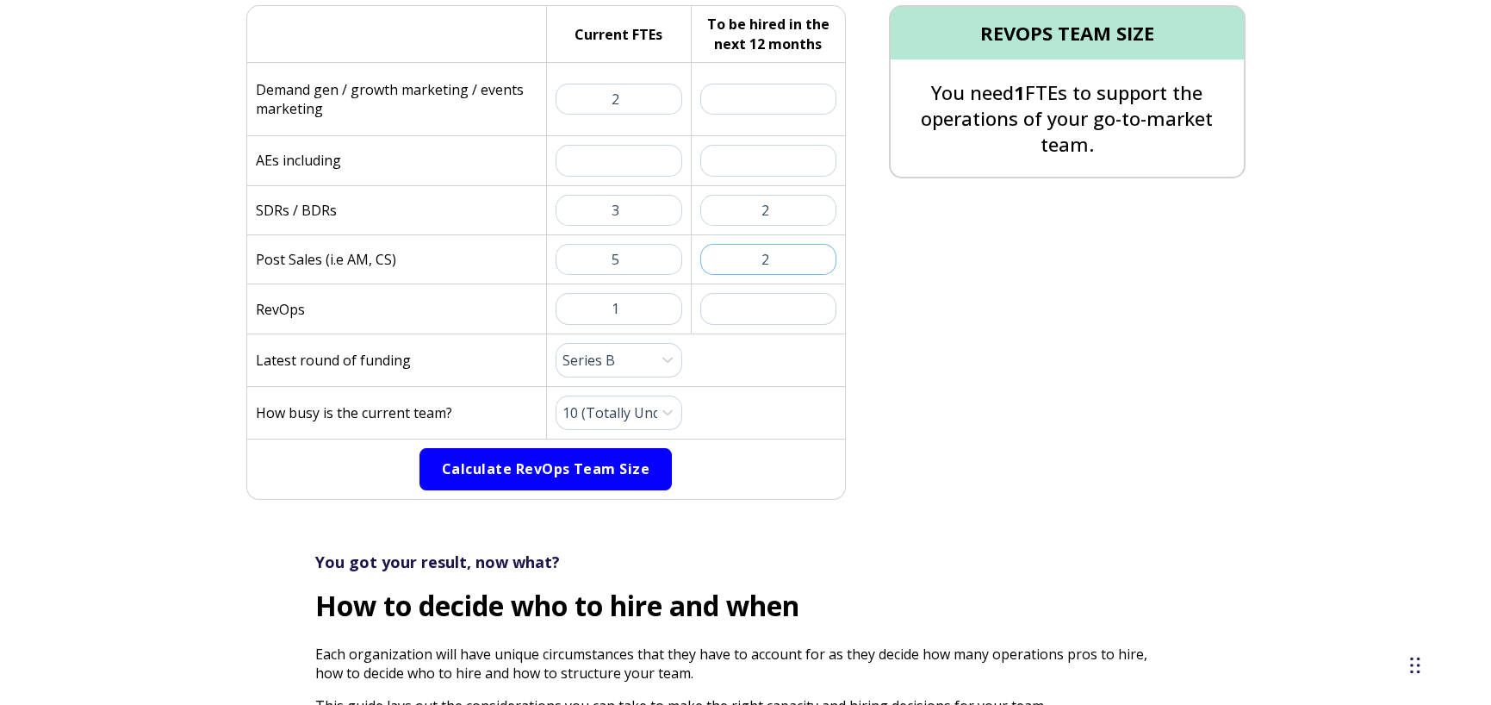
type input "2"
click at [538, 467] on button "Calculate RevOps Team Size" at bounding box center [546, 469] width 252 height 43
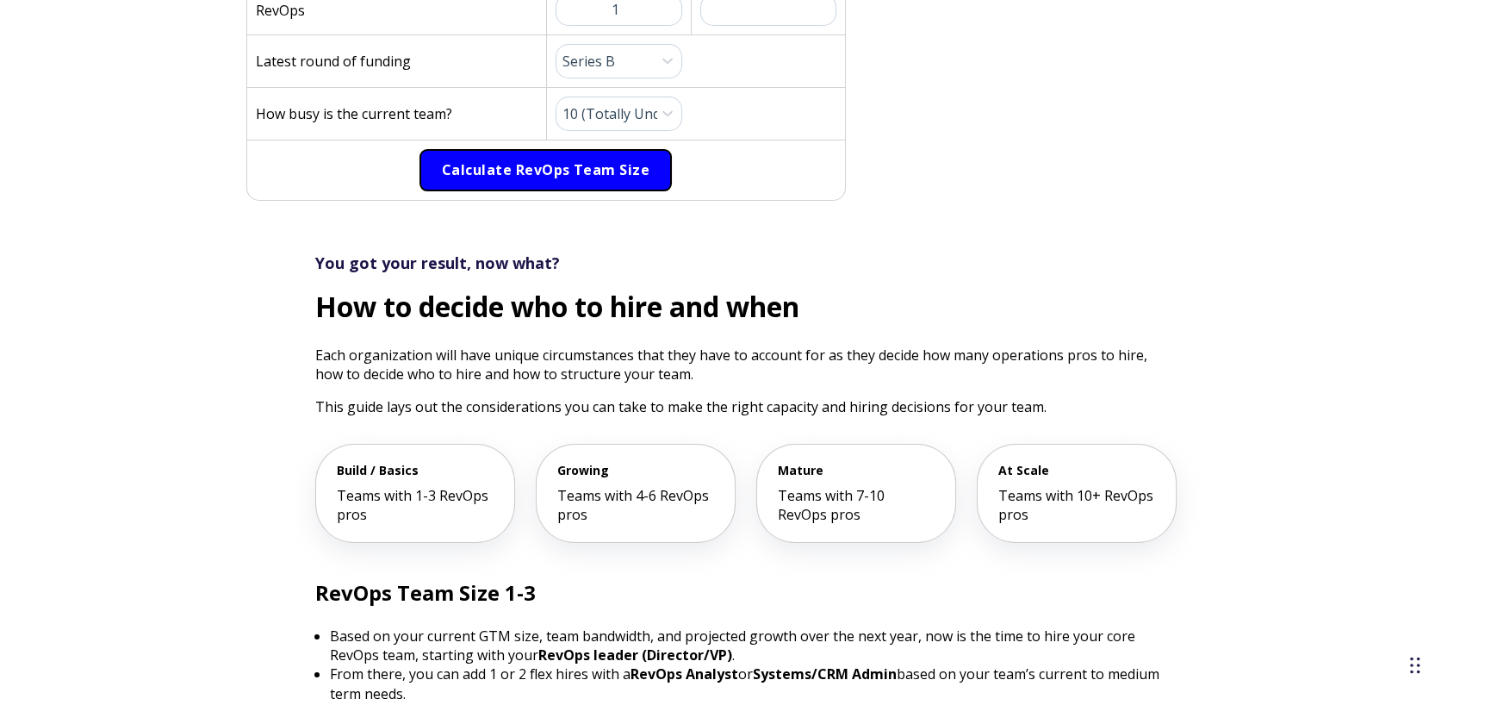
scroll to position [861, 0]
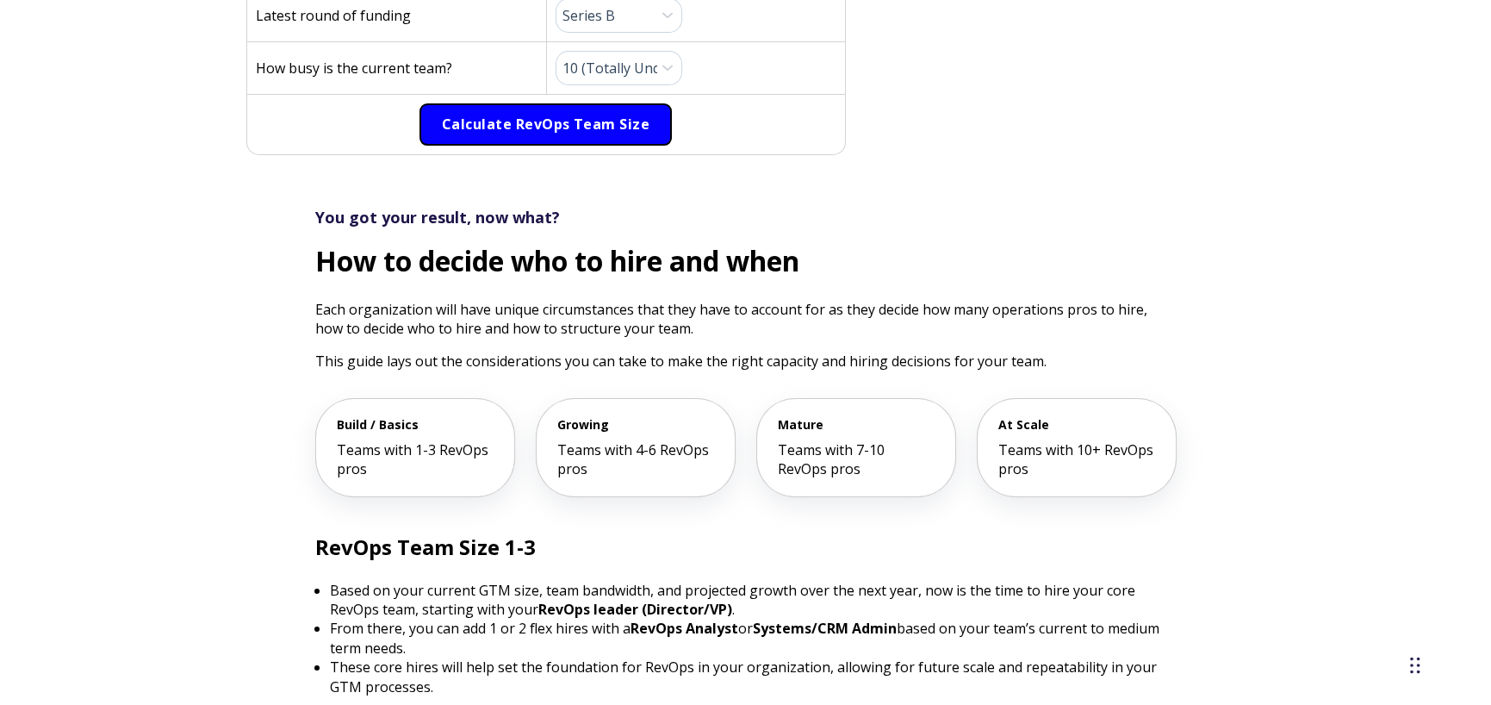
click at [570, 124] on button "Calculate RevOps Team Size" at bounding box center [546, 124] width 252 height 43
click at [571, 120] on button "Calculate RevOps Team Size" at bounding box center [546, 124] width 252 height 43
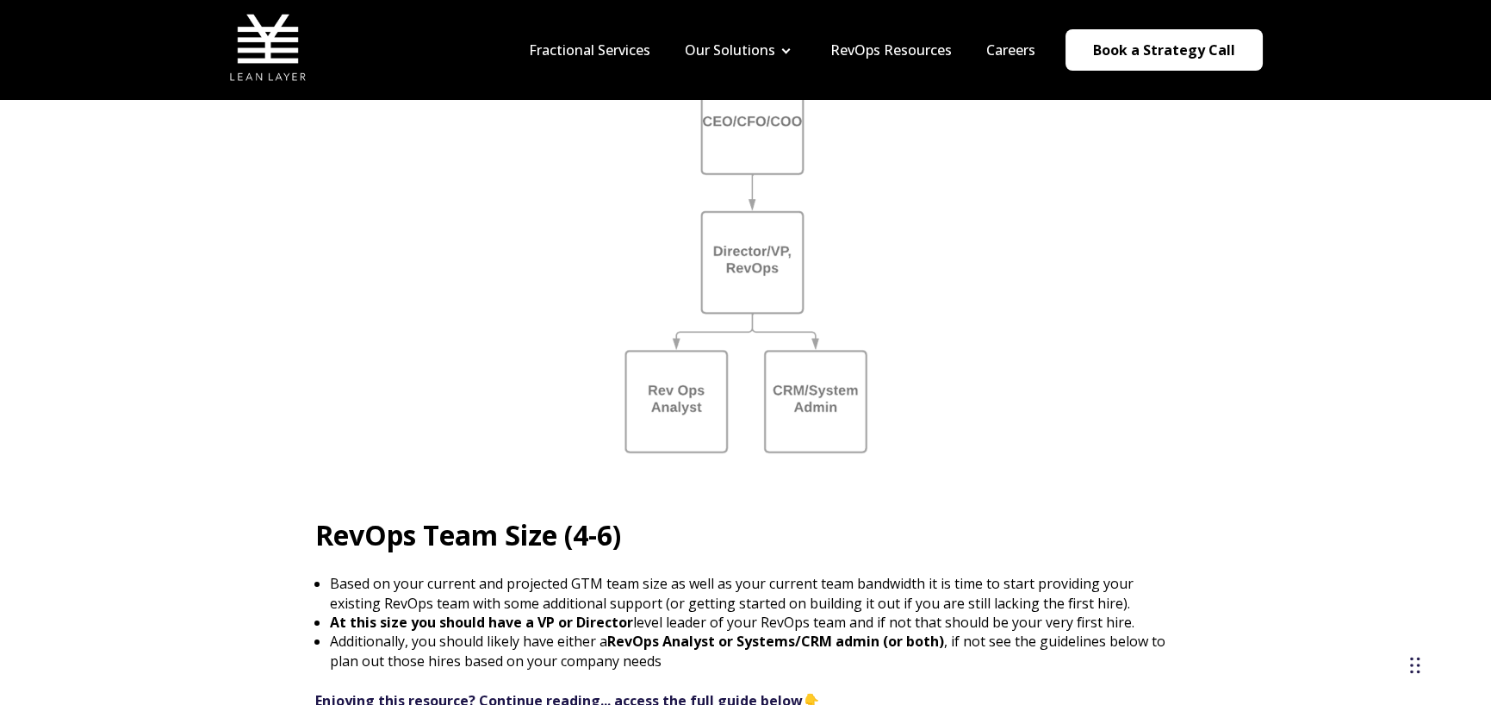
scroll to position [1981, 0]
